Goal: Transaction & Acquisition: Purchase product/service

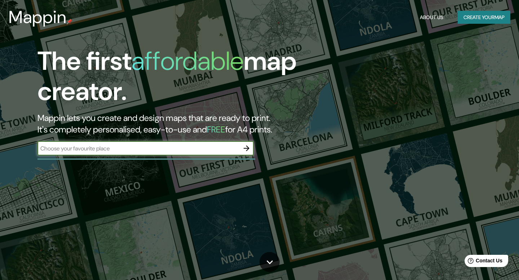
click at [114, 149] on input "text" at bounding box center [138, 148] width 202 height 8
click at [115, 151] on input "text" at bounding box center [138, 148] width 202 height 8
paste input "-29.948483799065563, -71.33823677118613"
type input "-29.948483799065563, -71.33823677118613"
click at [246, 147] on icon "button" at bounding box center [246, 148] width 9 height 9
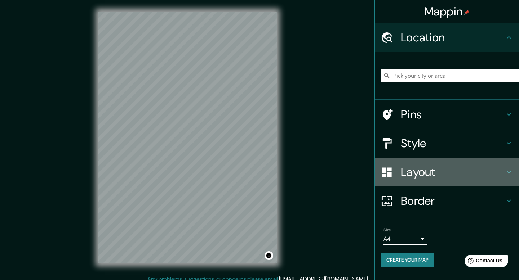
click at [421, 176] on h4 "Layout" at bounding box center [453, 172] width 104 height 14
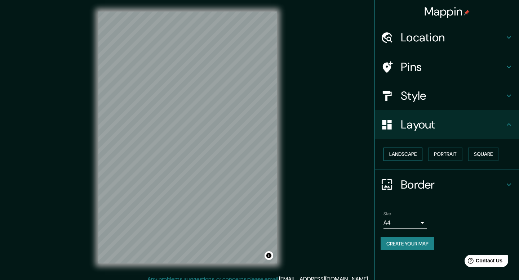
click at [419, 156] on button "Landscape" at bounding box center [402, 154] width 39 height 13
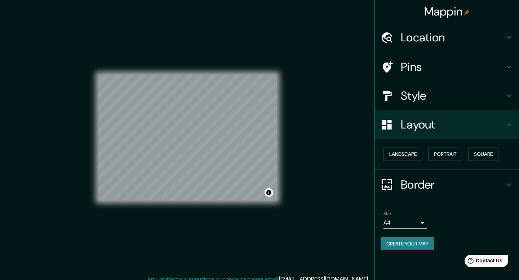
click at [446, 183] on h4 "Border" at bounding box center [453, 185] width 104 height 14
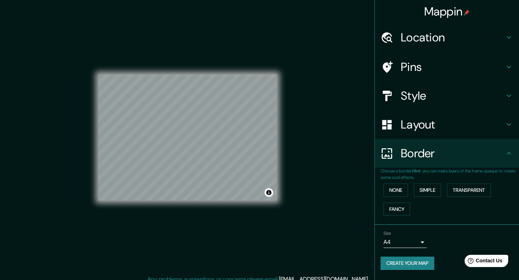
click at [415, 245] on body "Mappin Location Pins Style Layout Border Choose a border. Hint : you can make l…" at bounding box center [259, 140] width 519 height 280
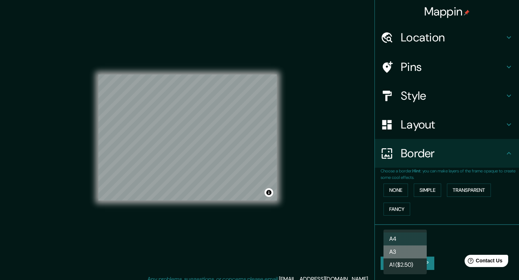
click at [413, 252] on li "A3" at bounding box center [404, 252] width 43 height 13
type input "a4"
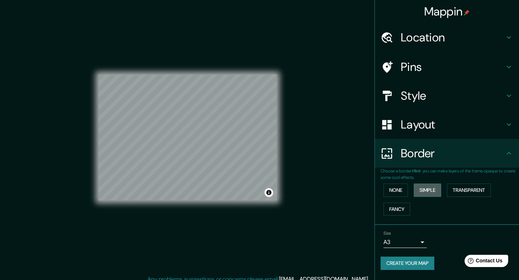
click at [432, 193] on button "Simple" at bounding box center [427, 190] width 27 height 13
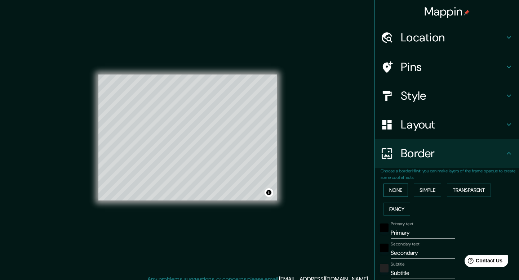
click at [393, 195] on button "None" at bounding box center [395, 190] width 25 height 13
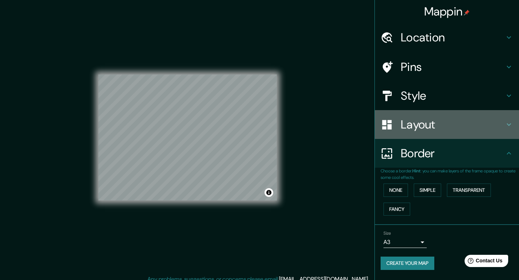
click at [413, 124] on h4 "Layout" at bounding box center [453, 124] width 104 height 14
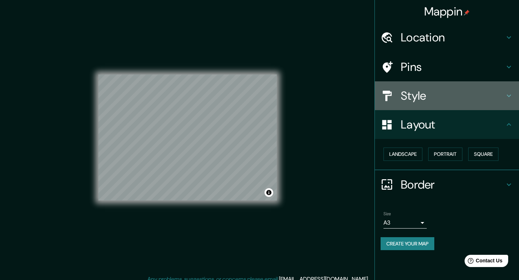
click at [424, 97] on h4 "Style" at bounding box center [453, 96] width 104 height 14
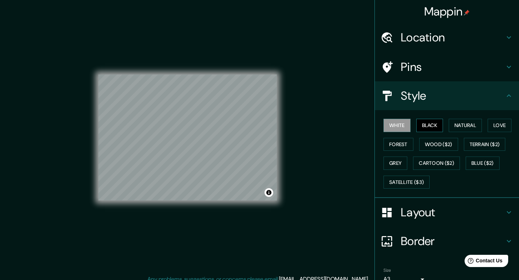
click at [436, 126] on button "Black" at bounding box center [429, 125] width 27 height 13
click at [470, 126] on button "Natural" at bounding box center [465, 125] width 33 height 13
click at [407, 124] on button "White" at bounding box center [396, 125] width 27 height 13
click at [396, 148] on button "Forest" at bounding box center [398, 144] width 30 height 13
click at [401, 126] on button "White" at bounding box center [396, 125] width 27 height 13
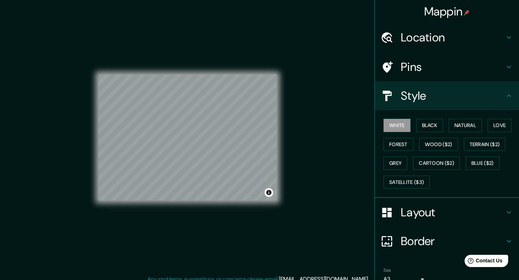
click at [441, 36] on h4 "Location" at bounding box center [453, 37] width 104 height 14
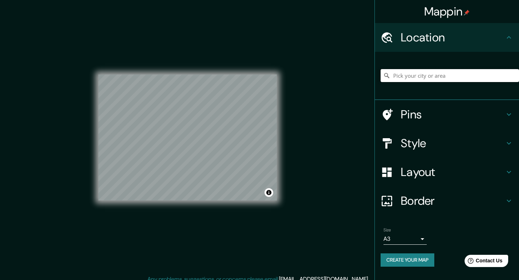
click at [418, 78] on input "Pick your city or area" at bounding box center [450, 75] width 138 height 13
paste input "-29.948483799065563, -71.33823677118613"
type input "-29.948483799065563, -71.33823677118613"
click at [428, 115] on h4 "Pins" at bounding box center [453, 114] width 104 height 14
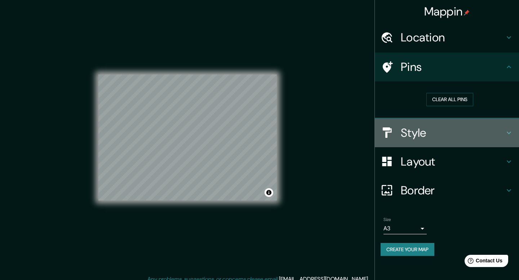
click at [435, 140] on h4 "Style" at bounding box center [453, 133] width 104 height 14
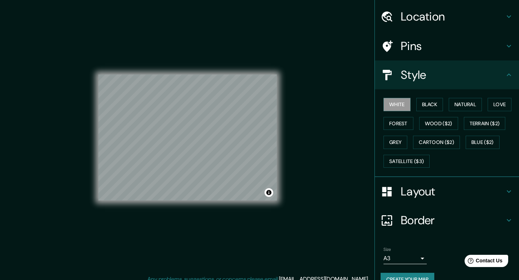
scroll to position [35, 0]
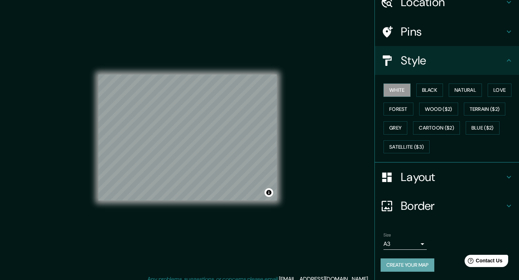
click at [415, 264] on button "Create your map" at bounding box center [408, 265] width 54 height 13
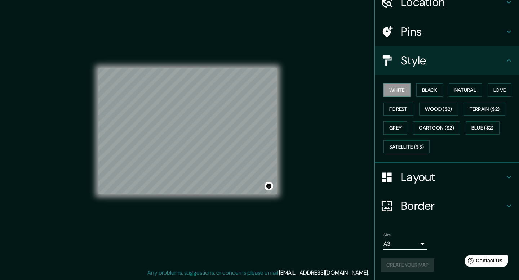
scroll to position [3, 0]
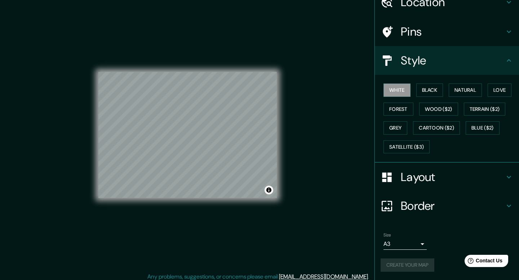
click at [401, 267] on div "Create your map" at bounding box center [447, 265] width 133 height 13
click at [181, 57] on div "© Mapbox © OpenStreetMap Improve this map" at bounding box center [187, 135] width 178 height 252
click at [270, 192] on button "Toggle attribution" at bounding box center [268, 190] width 9 height 9
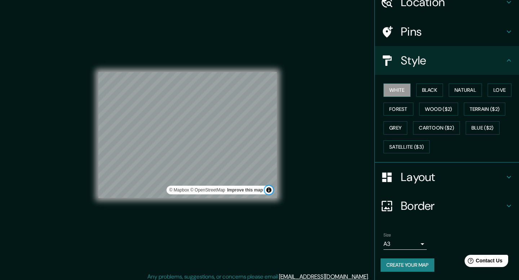
click at [270, 192] on button "Toggle attribution" at bounding box center [268, 190] width 9 height 9
click at [415, 270] on button "Create your map" at bounding box center [408, 265] width 54 height 13
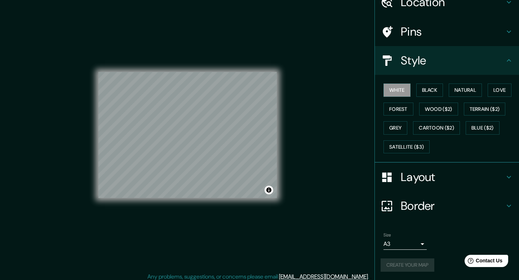
scroll to position [0, 0]
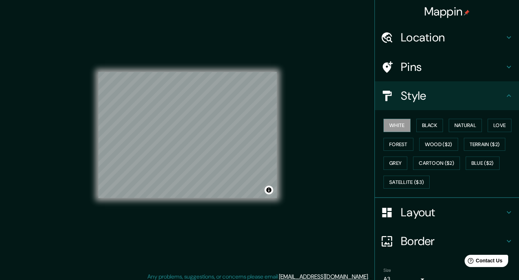
click at [446, 42] on h4 "Location" at bounding box center [453, 37] width 104 height 14
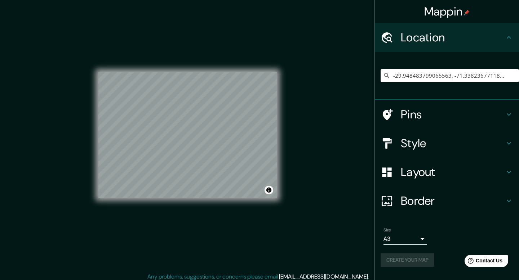
scroll to position [6, 0]
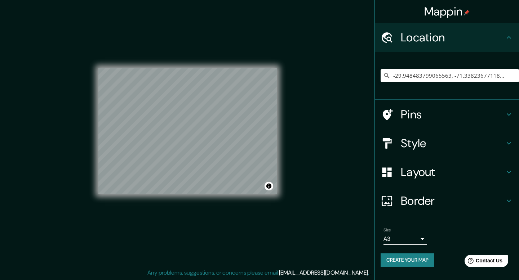
click at [422, 239] on body "Mappin Location -29.948483799065563, -71.33823677118613 Pins Style Layout Borde…" at bounding box center [259, 134] width 519 height 280
click at [412, 250] on li "A3" at bounding box center [404, 252] width 43 height 13
click at [414, 239] on body "Mappin Location -29.948483799065563, -71.33823677118613 Pins Style Layout Borde…" at bounding box center [259, 134] width 519 height 280
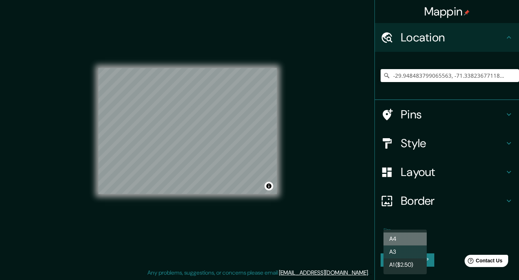
click at [410, 236] on li "A4" at bounding box center [404, 239] width 43 height 13
click at [410, 237] on body "Mappin Location -29.948483799065563, -71.33823677118613 Pins Style Layout Borde…" at bounding box center [259, 134] width 519 height 280
click at [408, 249] on li "A3" at bounding box center [404, 252] width 43 height 13
type input "a4"
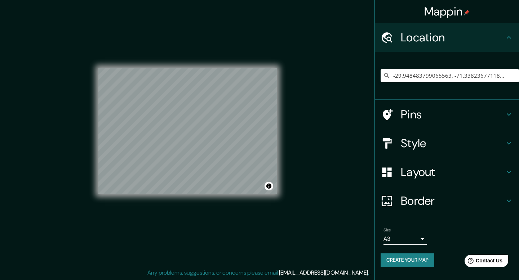
click at [409, 267] on div "Size A3 a4 Create your map" at bounding box center [447, 249] width 133 height 48
click at [410, 259] on button "Create your map" at bounding box center [408, 260] width 54 height 13
click at [414, 261] on button "Create your map" at bounding box center [408, 260] width 54 height 13
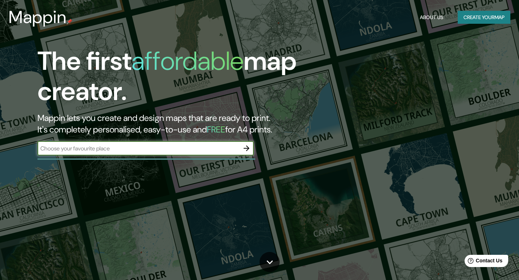
click at [145, 149] on input "text" at bounding box center [138, 148] width 202 height 8
type input "-29.948483799065563, -71.33823677118613"
click at [244, 150] on icon "button" at bounding box center [246, 148] width 9 height 9
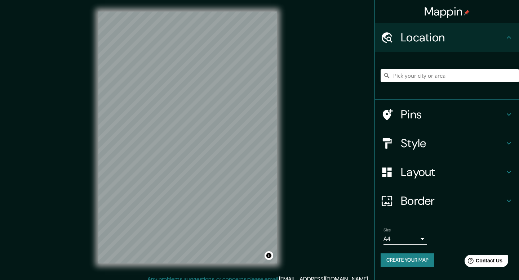
click at [416, 237] on body "Mappin Location Pins Style Layout Border Choose a border. Hint : you can make l…" at bounding box center [259, 140] width 519 height 280
click at [410, 250] on li "A3" at bounding box center [404, 252] width 43 height 13
type input "a4"
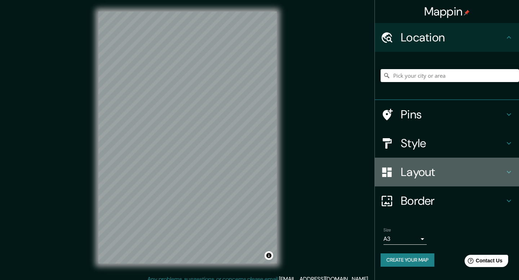
click at [432, 169] on h4 "Layout" at bounding box center [453, 172] width 104 height 14
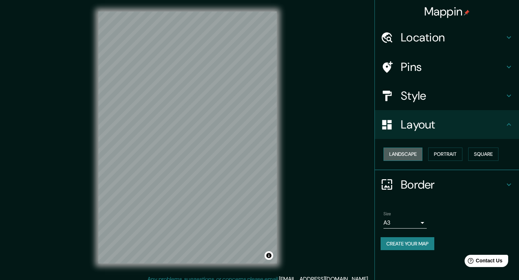
click at [418, 155] on button "Landscape" at bounding box center [402, 154] width 39 height 13
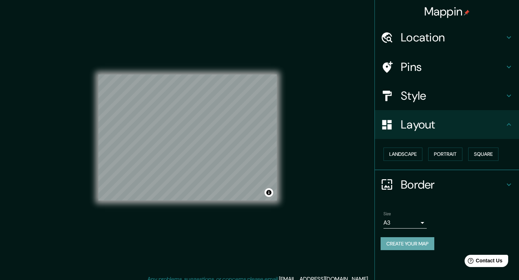
click at [412, 245] on button "Create your map" at bounding box center [408, 243] width 54 height 13
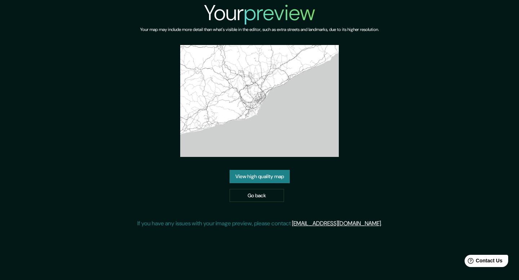
click at [258, 90] on img at bounding box center [259, 101] width 159 height 112
click at [267, 182] on link "View high quality map" at bounding box center [260, 176] width 60 height 13
